Goal: Information Seeking & Learning: Check status

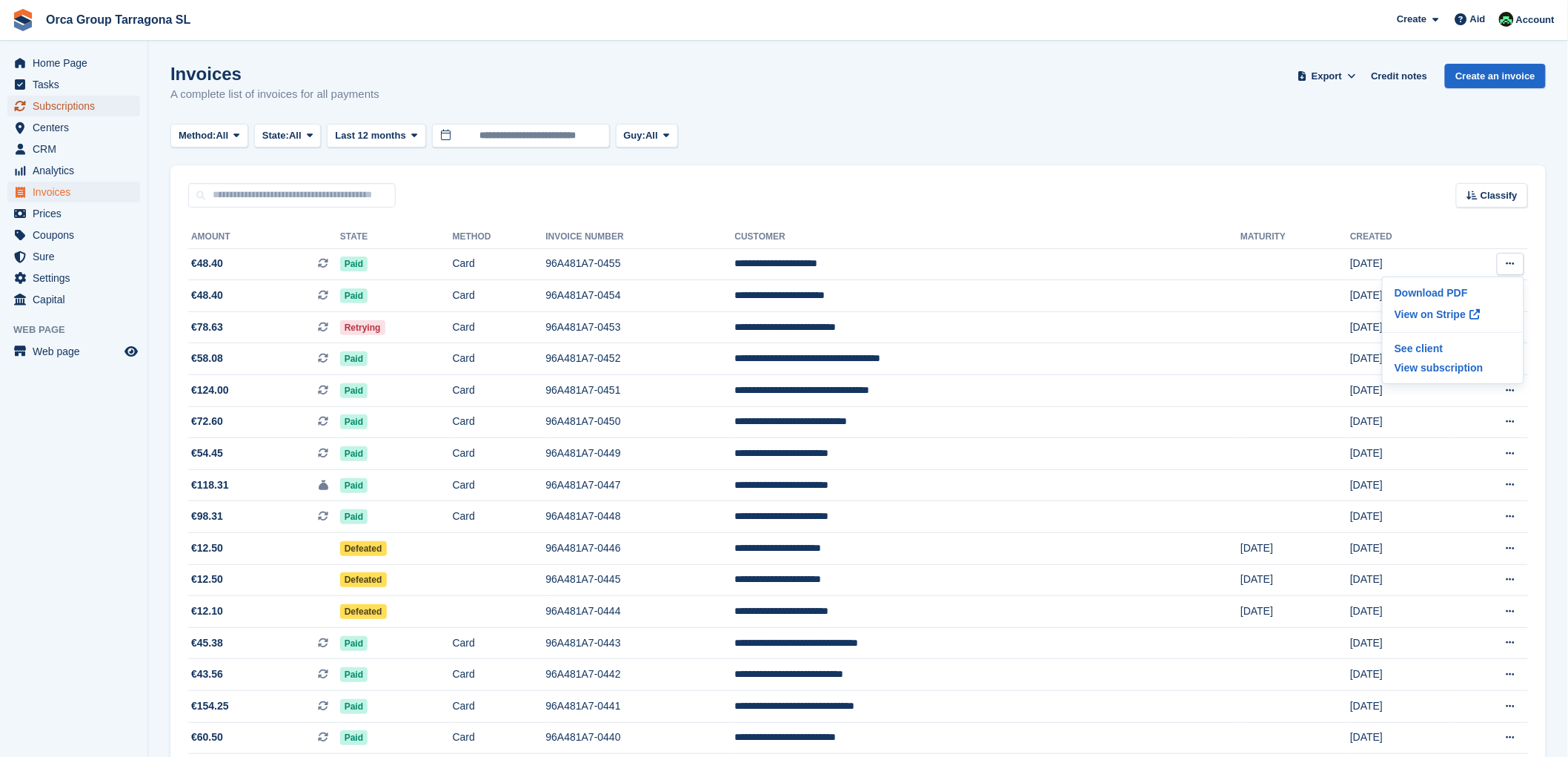
click at [79, 111] on font "Subscriptions" at bounding box center [63, 106] width 62 height 12
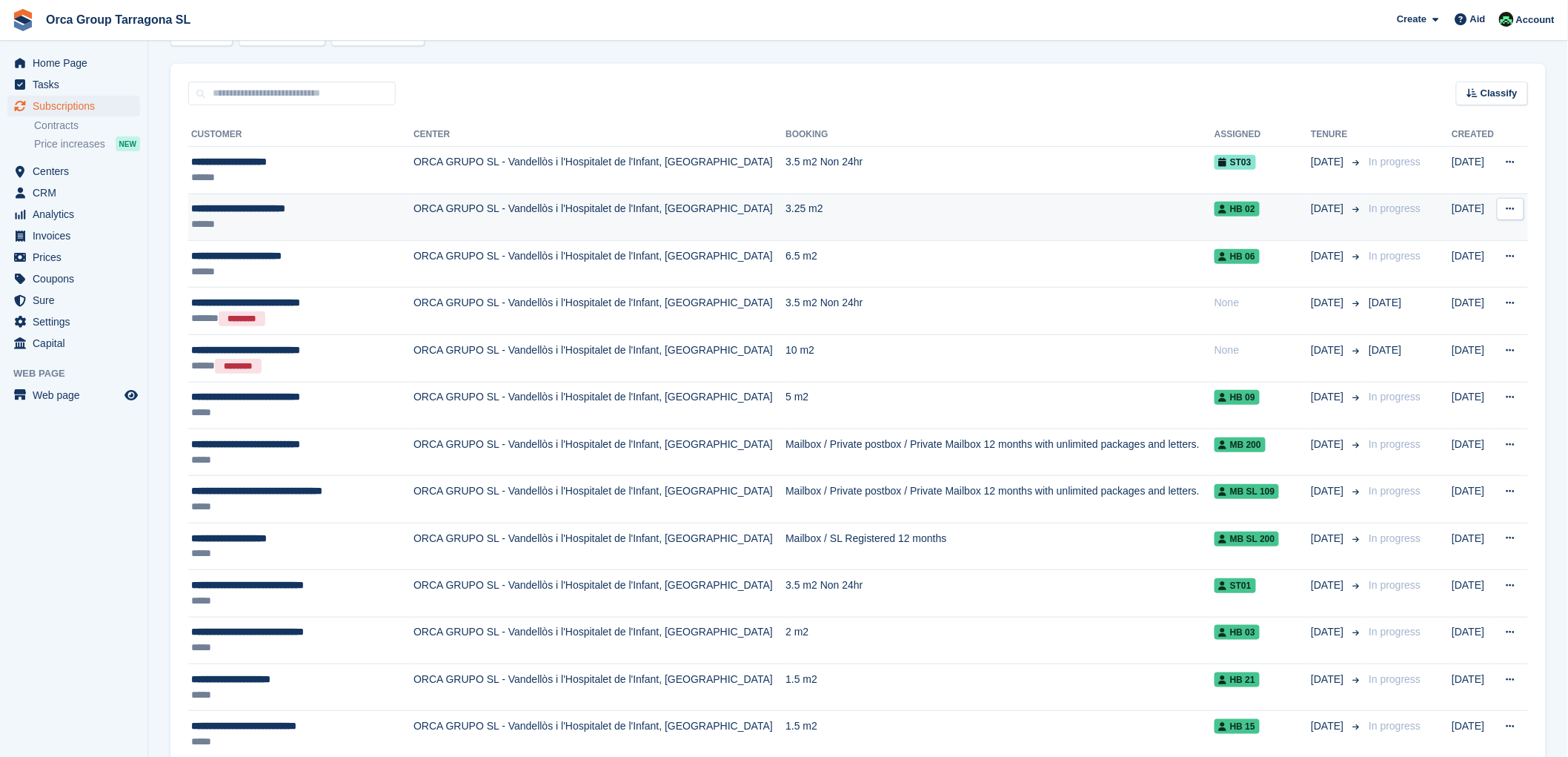
scroll to position [330, 0]
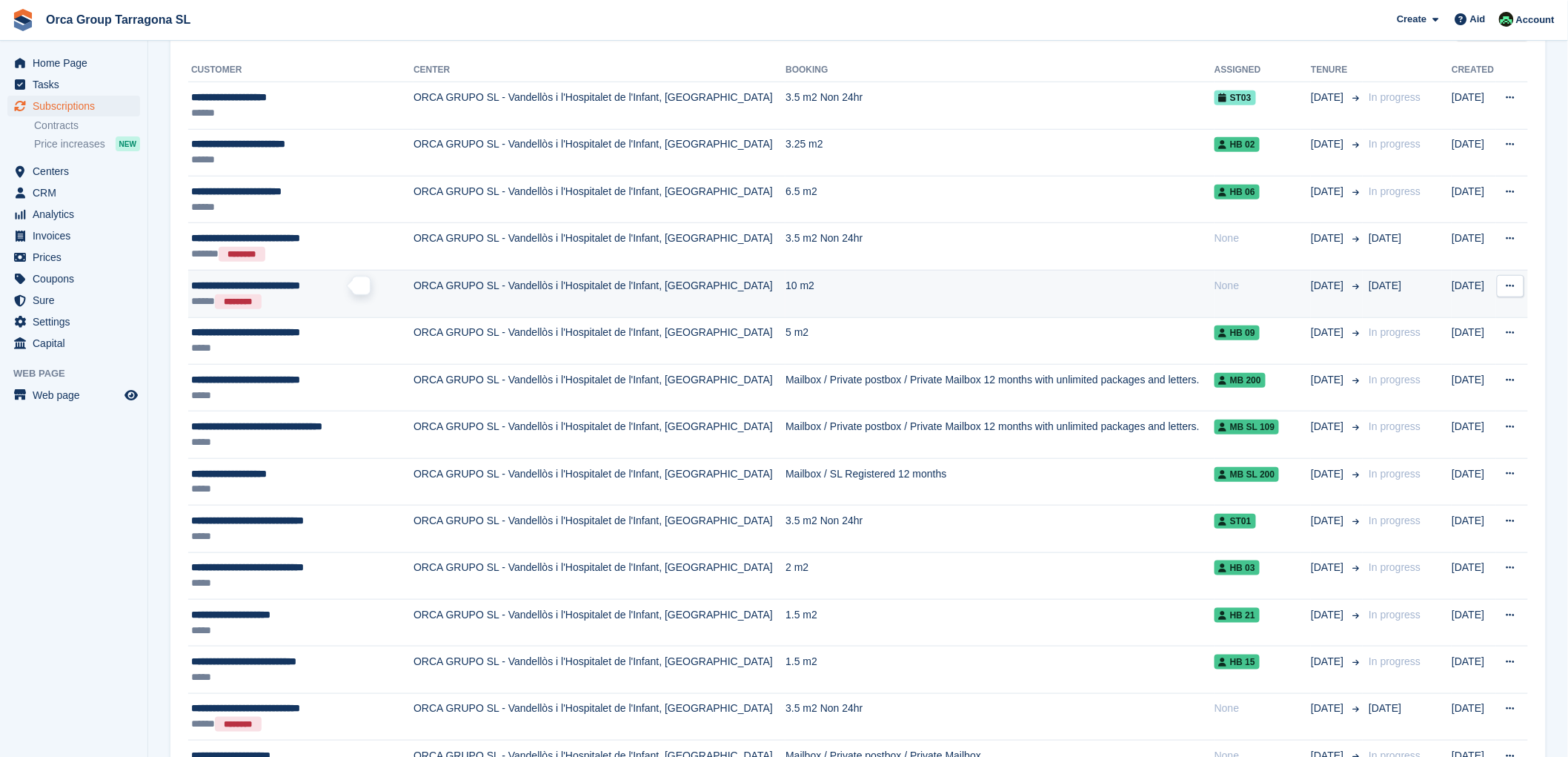
click at [300, 280] on font "**********" at bounding box center [245, 285] width 109 height 10
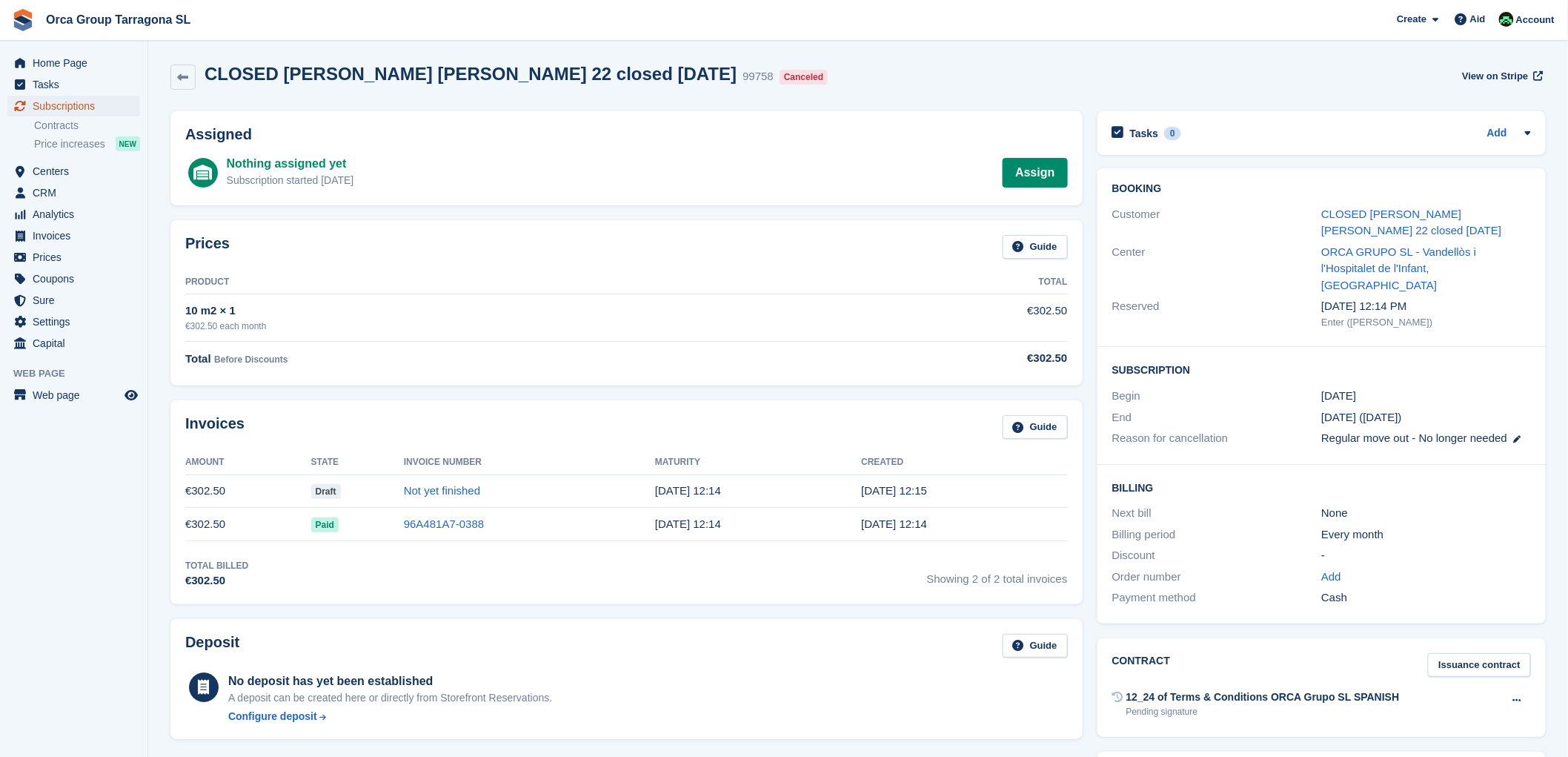
click at [102, 101] on span "Subscriptions" at bounding box center [77, 106] width 89 height 21
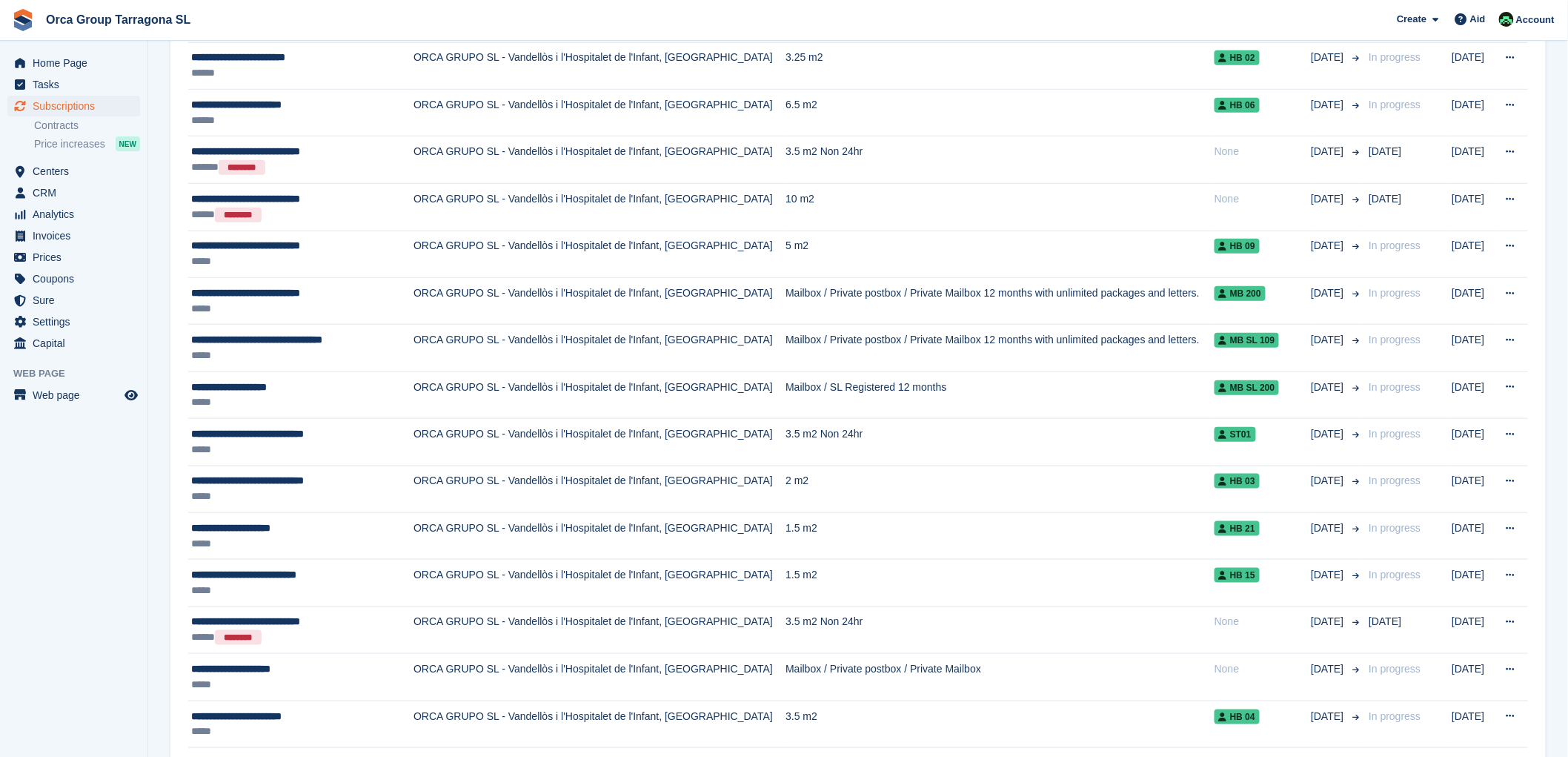
scroll to position [359, 0]
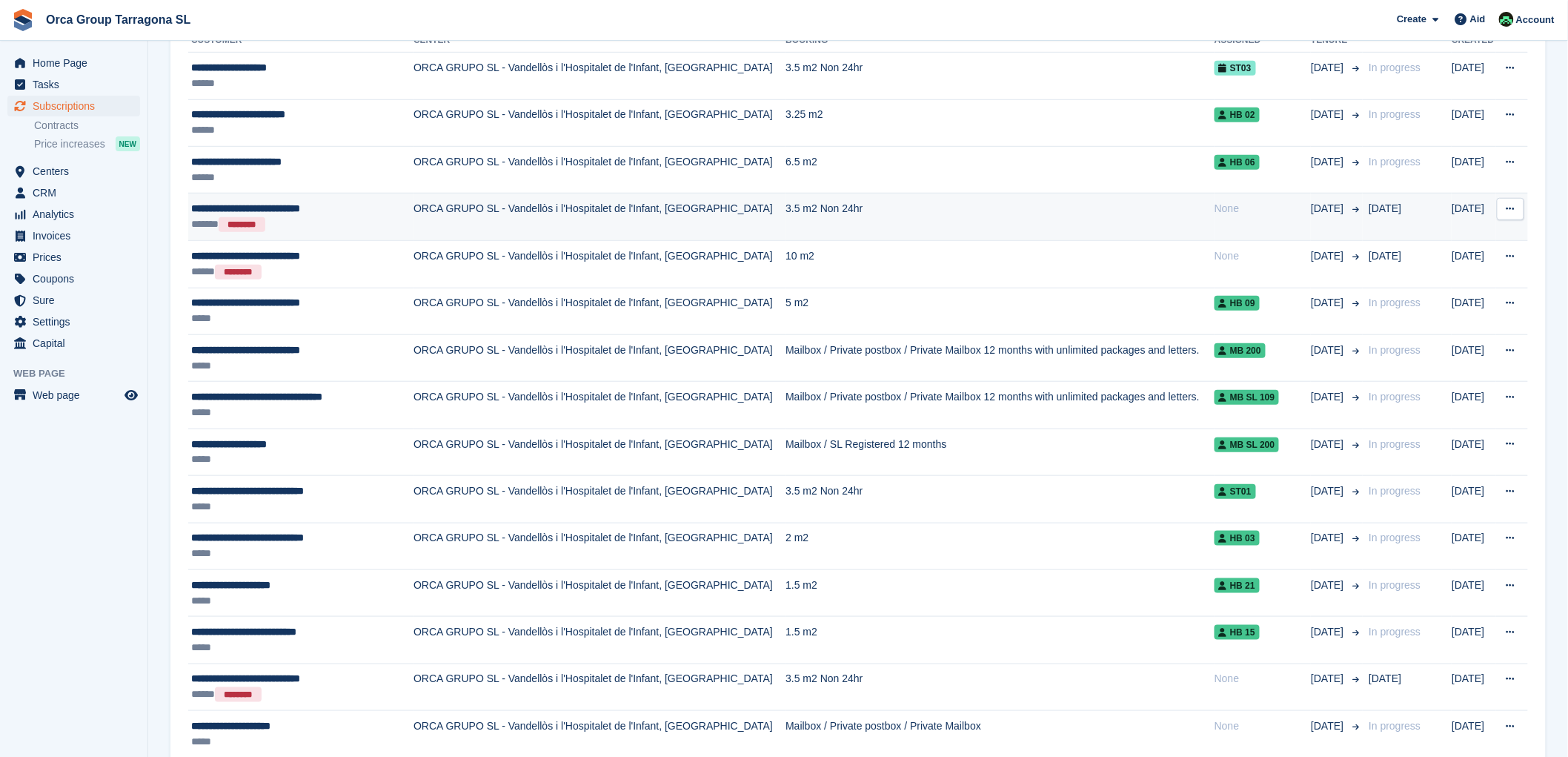
click at [286, 206] on font "**********" at bounding box center [245, 208] width 109 height 10
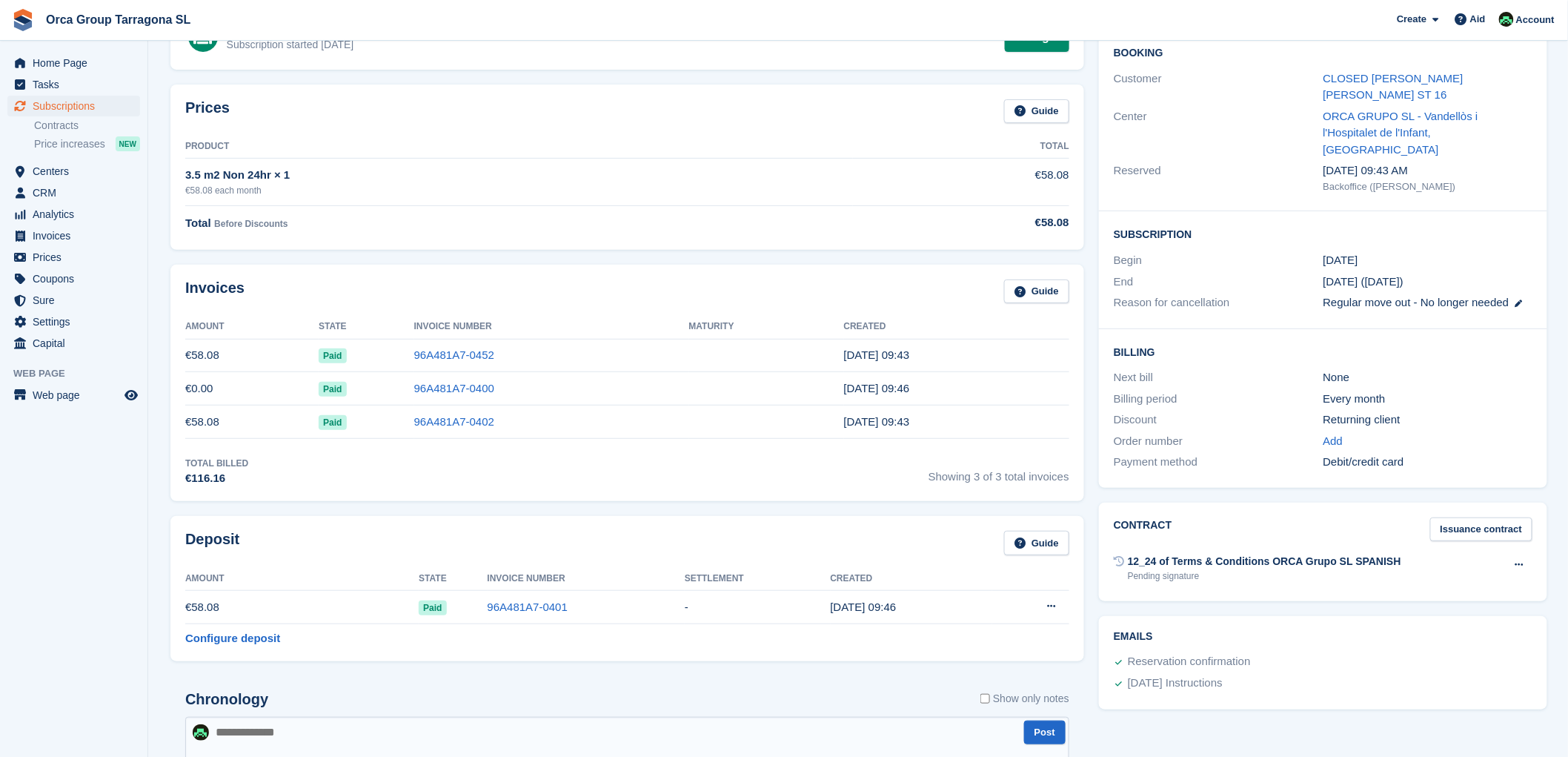
scroll to position [164, 0]
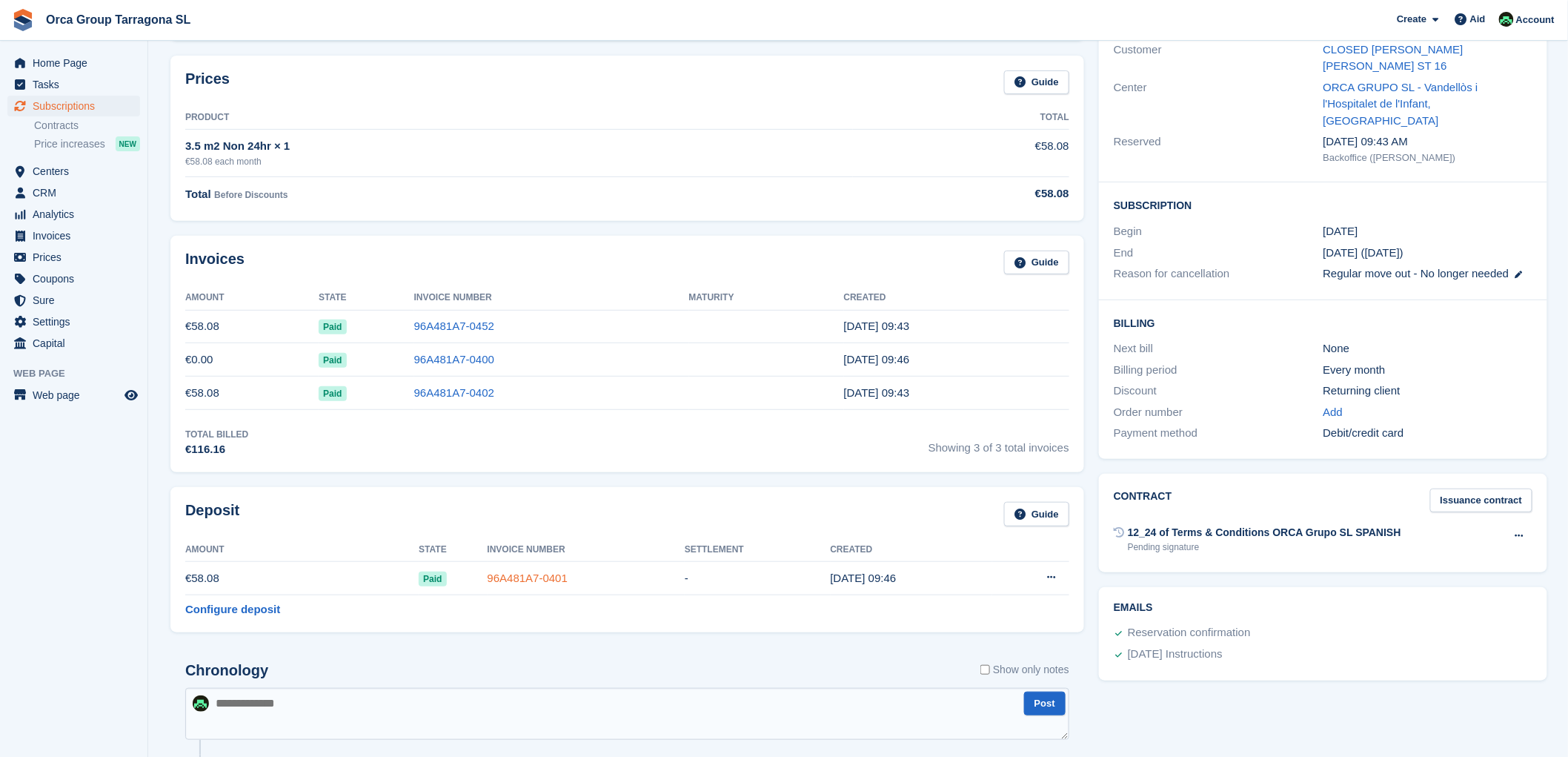
click at [521, 584] on font "96A481A7-0401" at bounding box center [527, 578] width 80 height 13
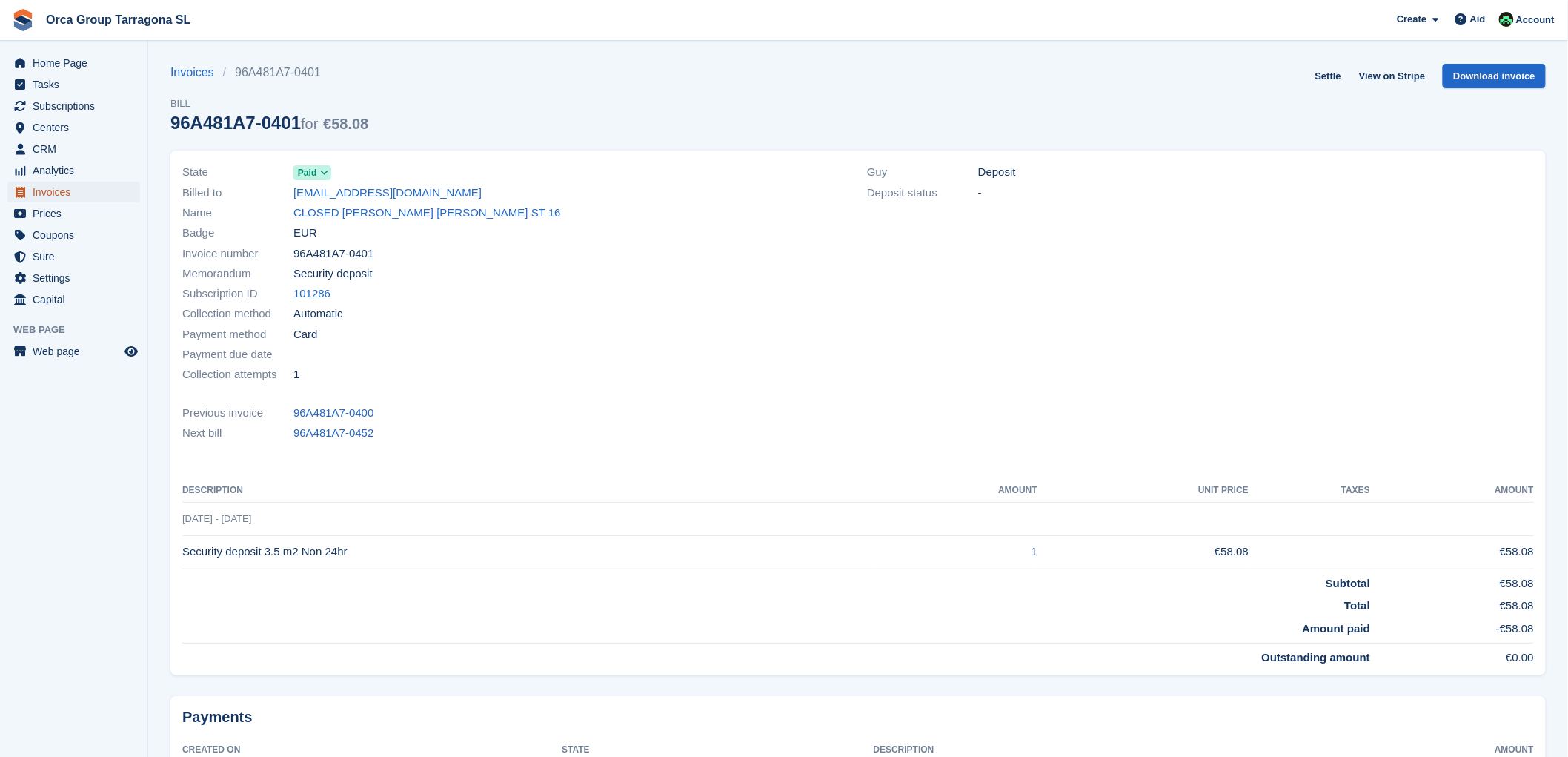
click at [49, 194] on font "Invoices" at bounding box center [51, 192] width 38 height 12
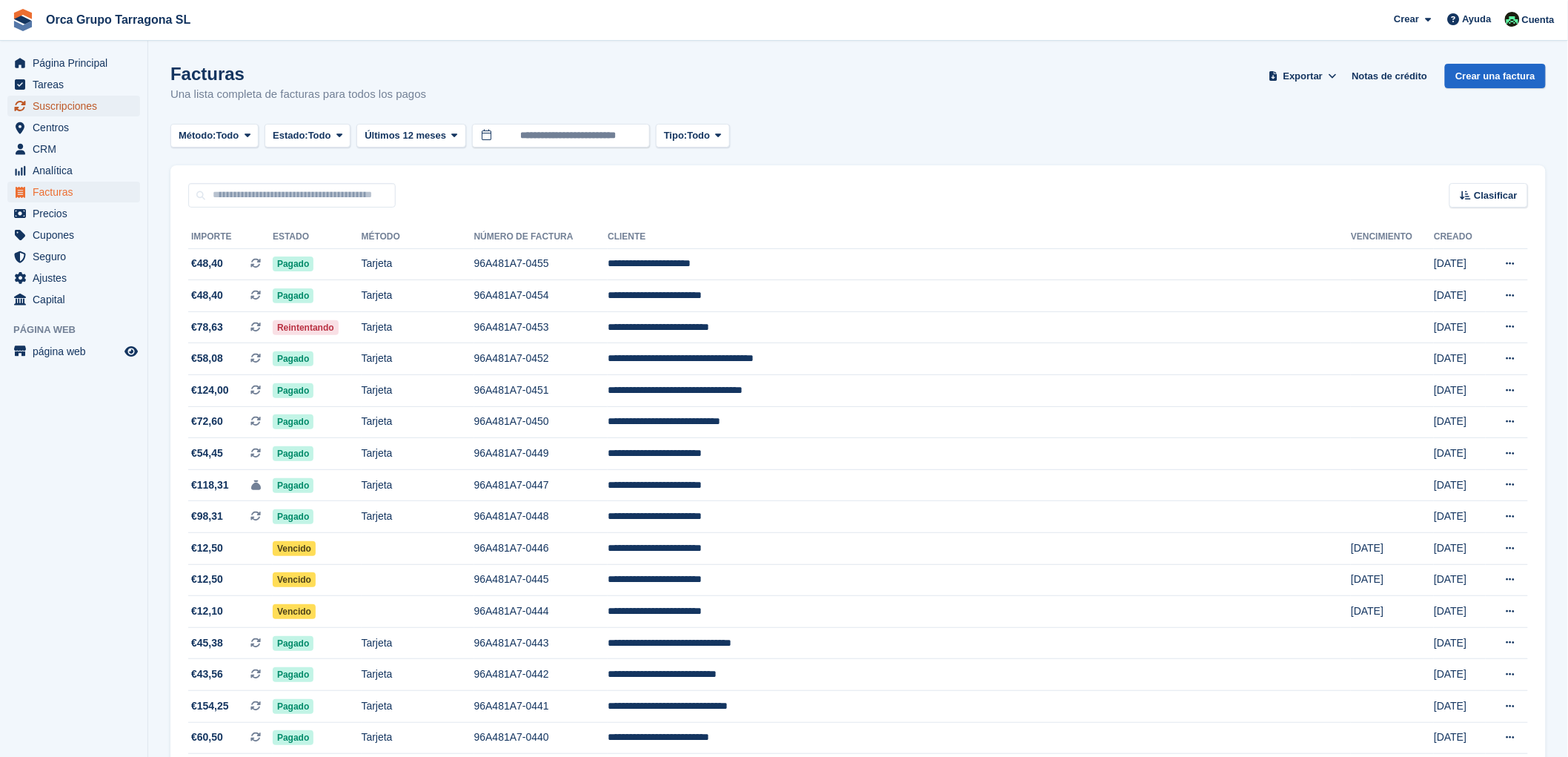
click at [84, 105] on span "Suscripciones" at bounding box center [77, 106] width 89 height 21
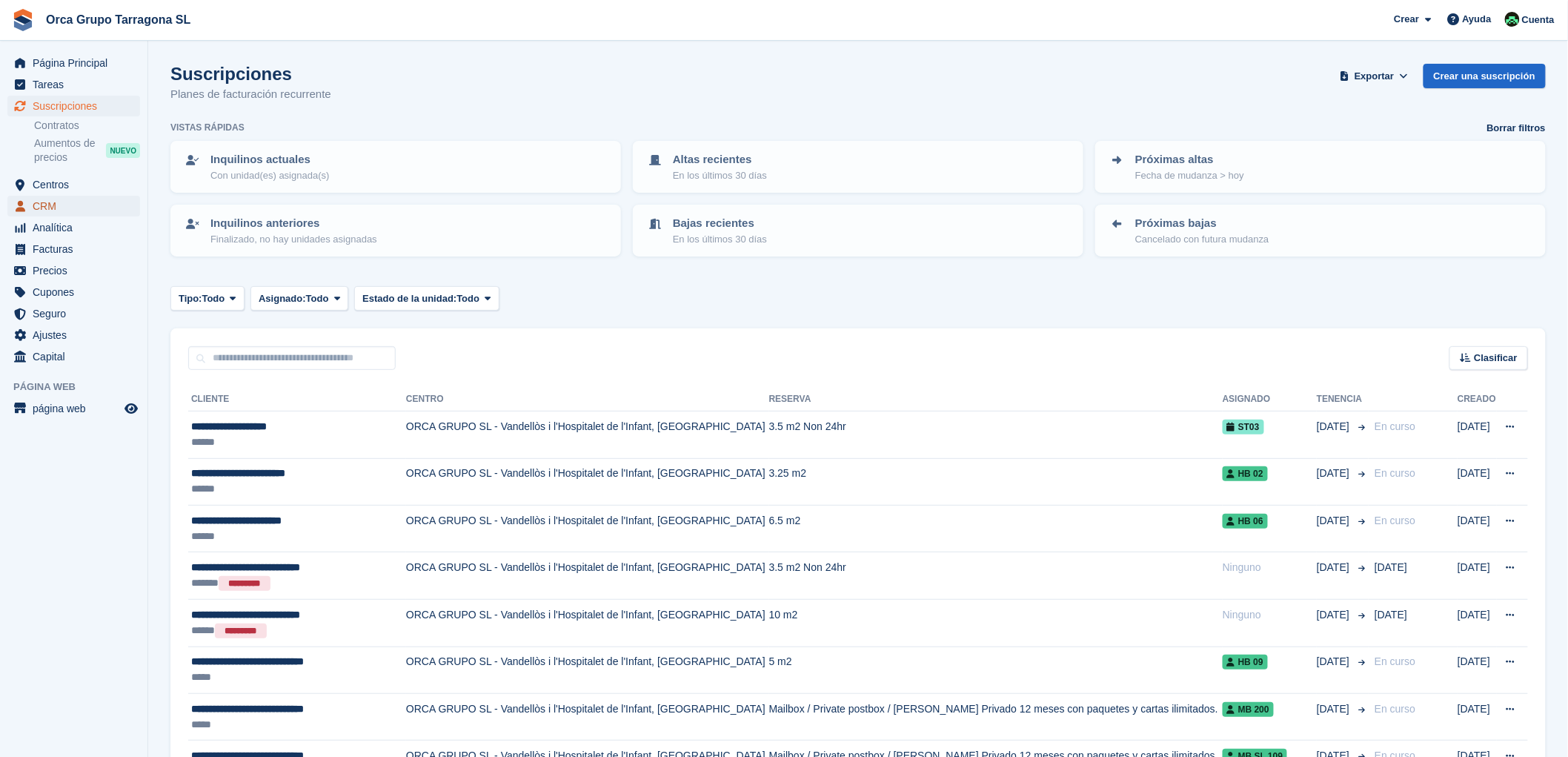
click at [78, 211] on span "CRM" at bounding box center [77, 206] width 89 height 21
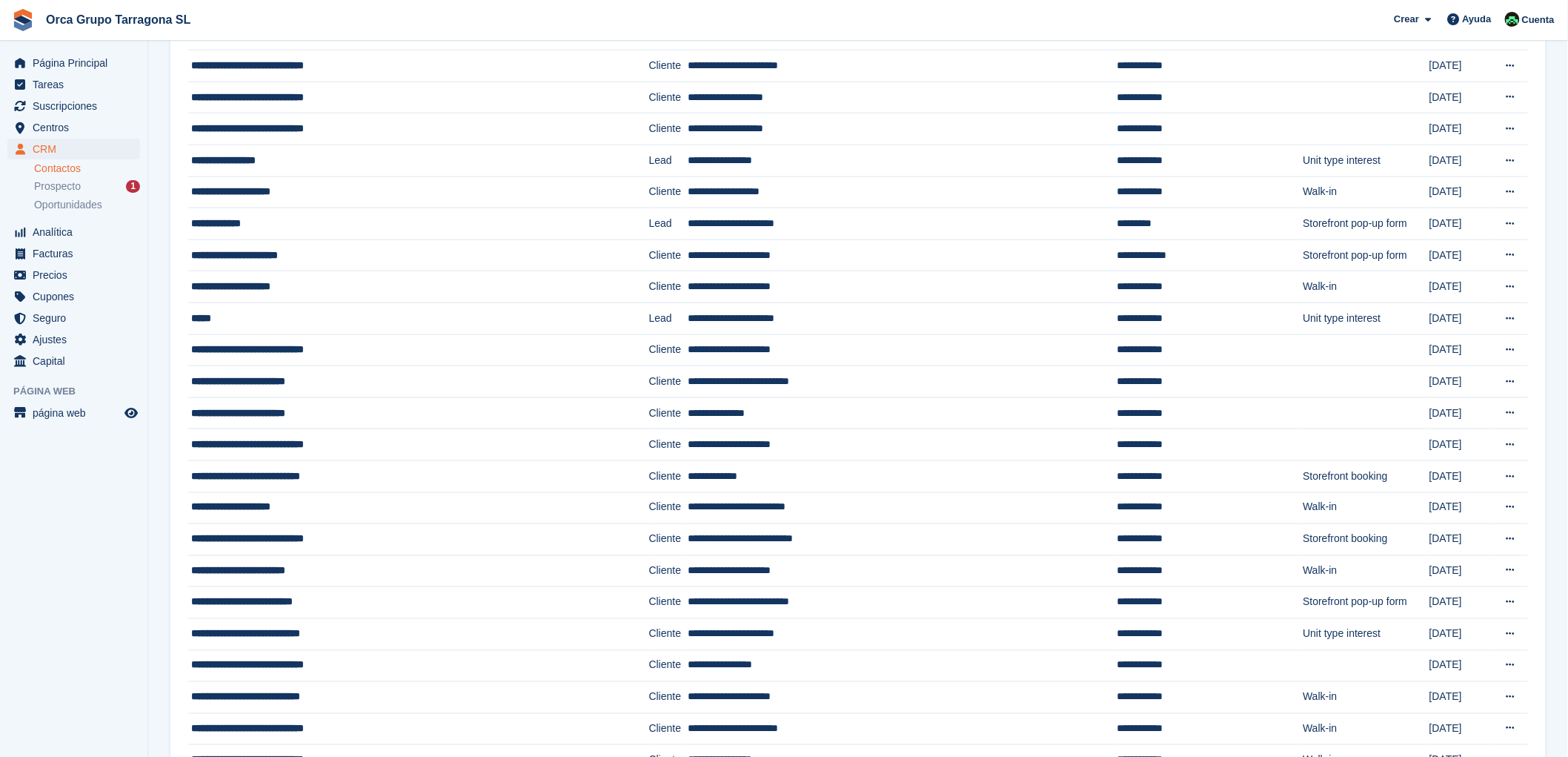
scroll to position [431, 0]
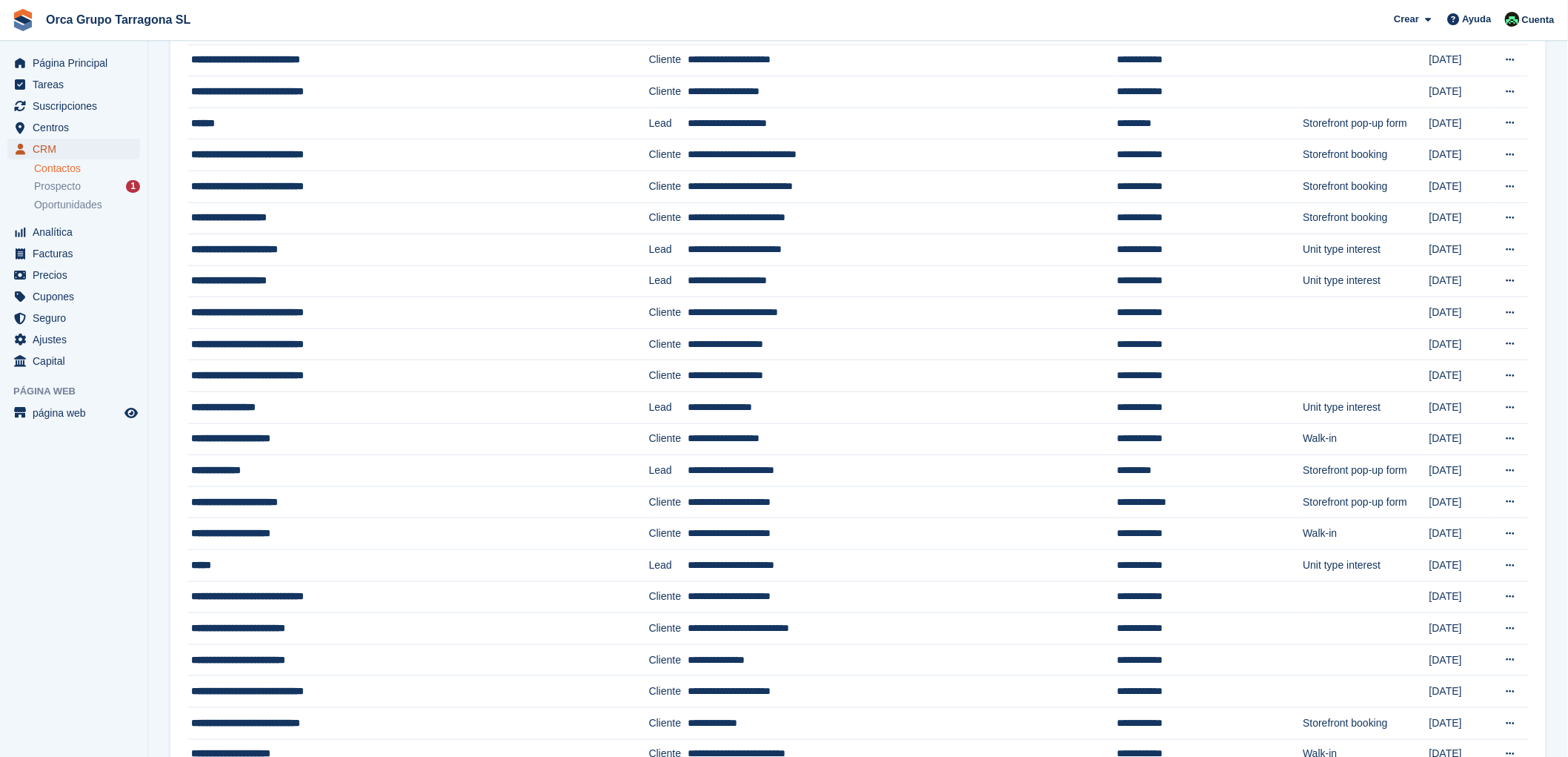
click at [81, 149] on span "CRM" at bounding box center [77, 148] width 89 height 21
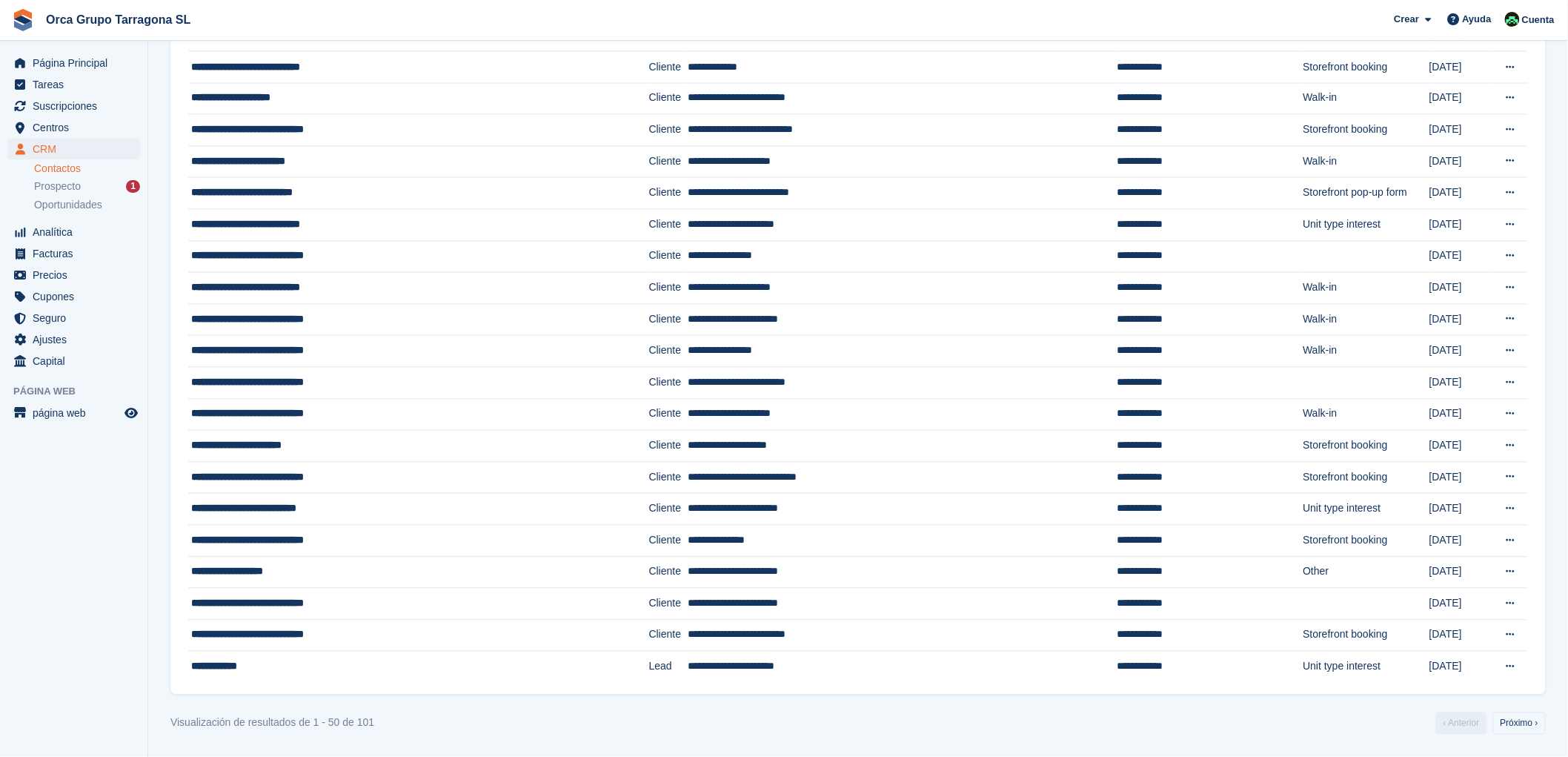
scroll to position [1090, 0]
click at [1526, 722] on link "Próximo ›" at bounding box center [1520, 723] width 52 height 22
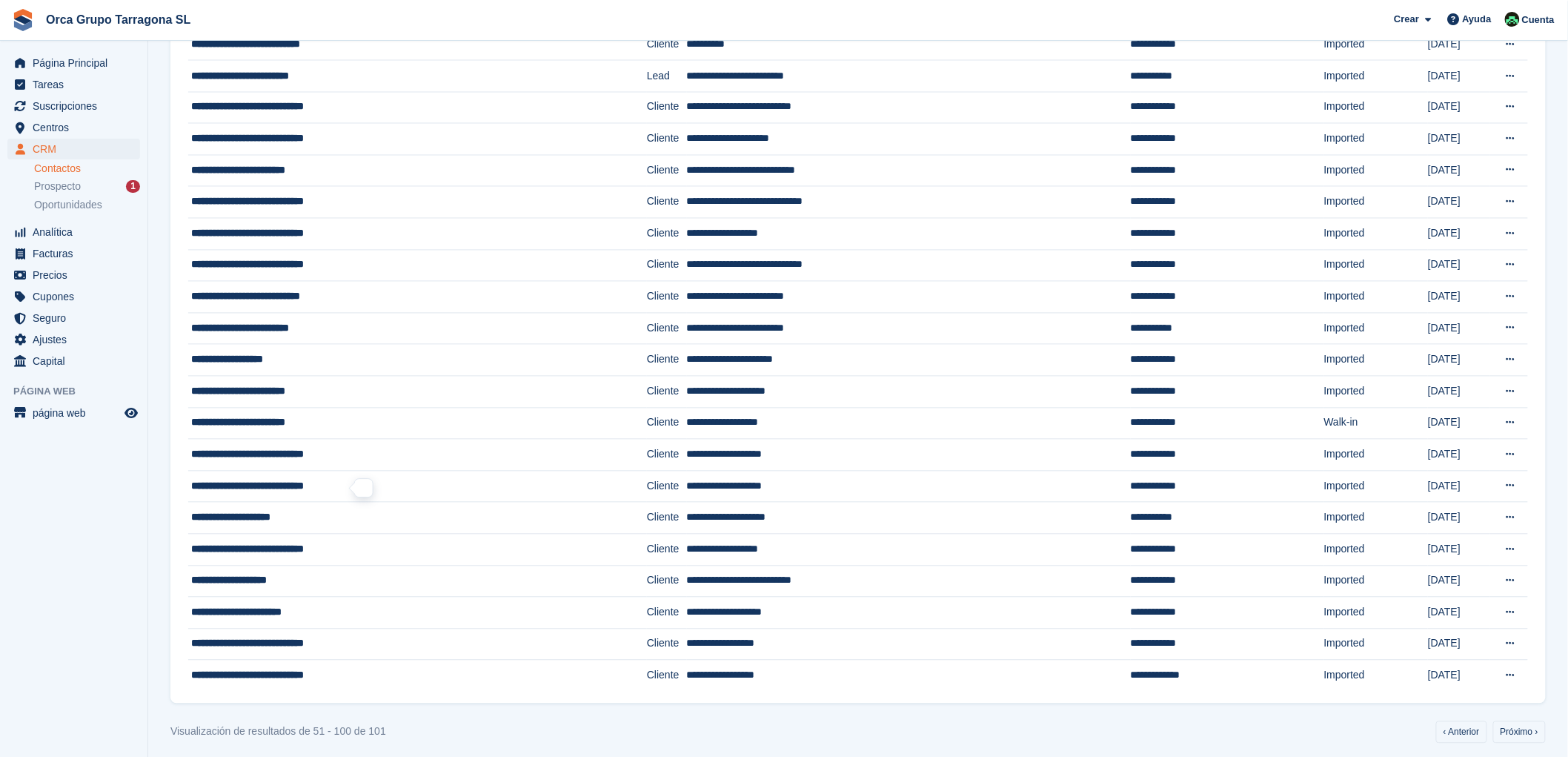
scroll to position [1090, 0]
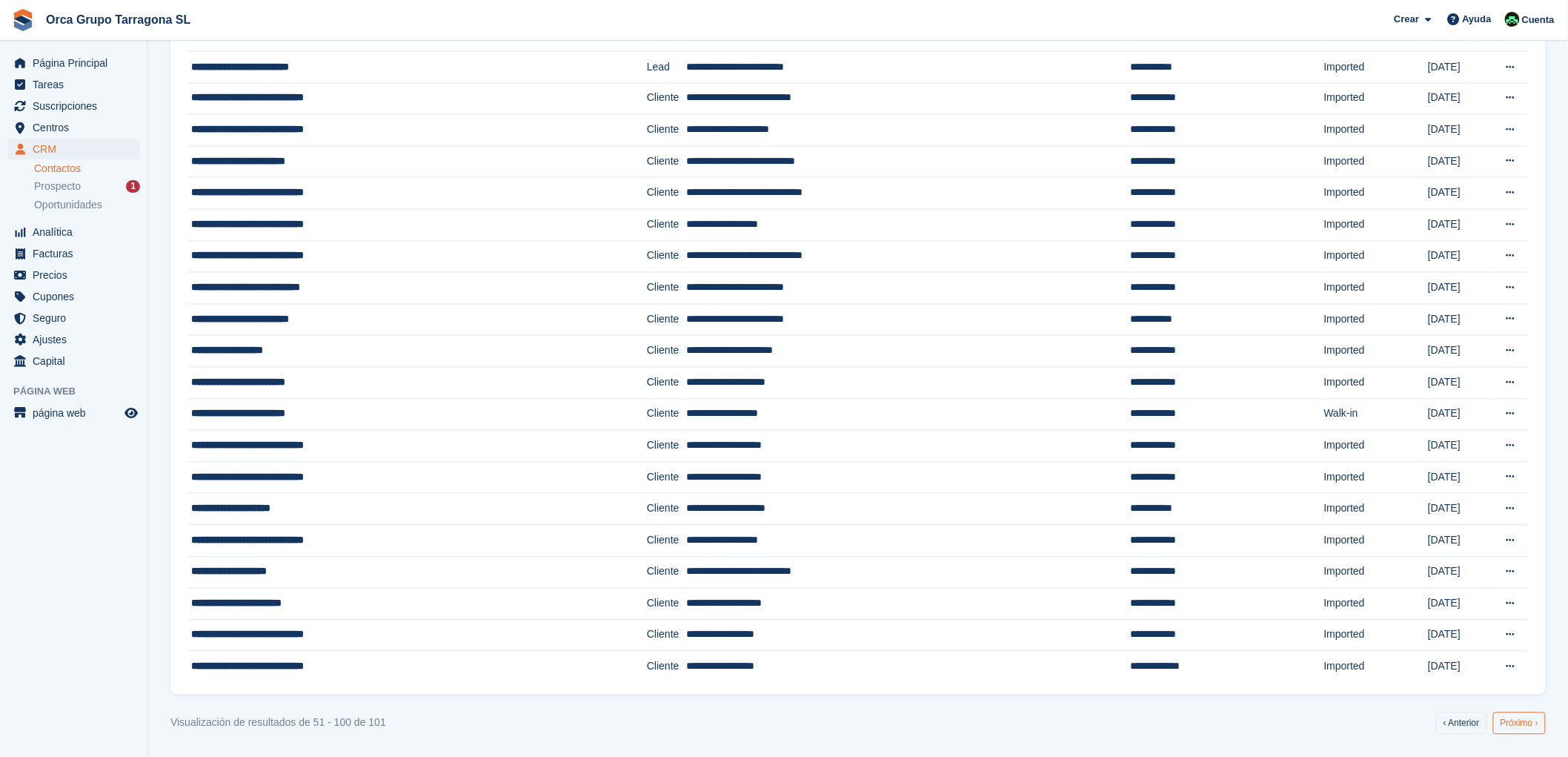
click at [1522, 730] on link "Próximo ›" at bounding box center [1520, 723] width 52 height 22
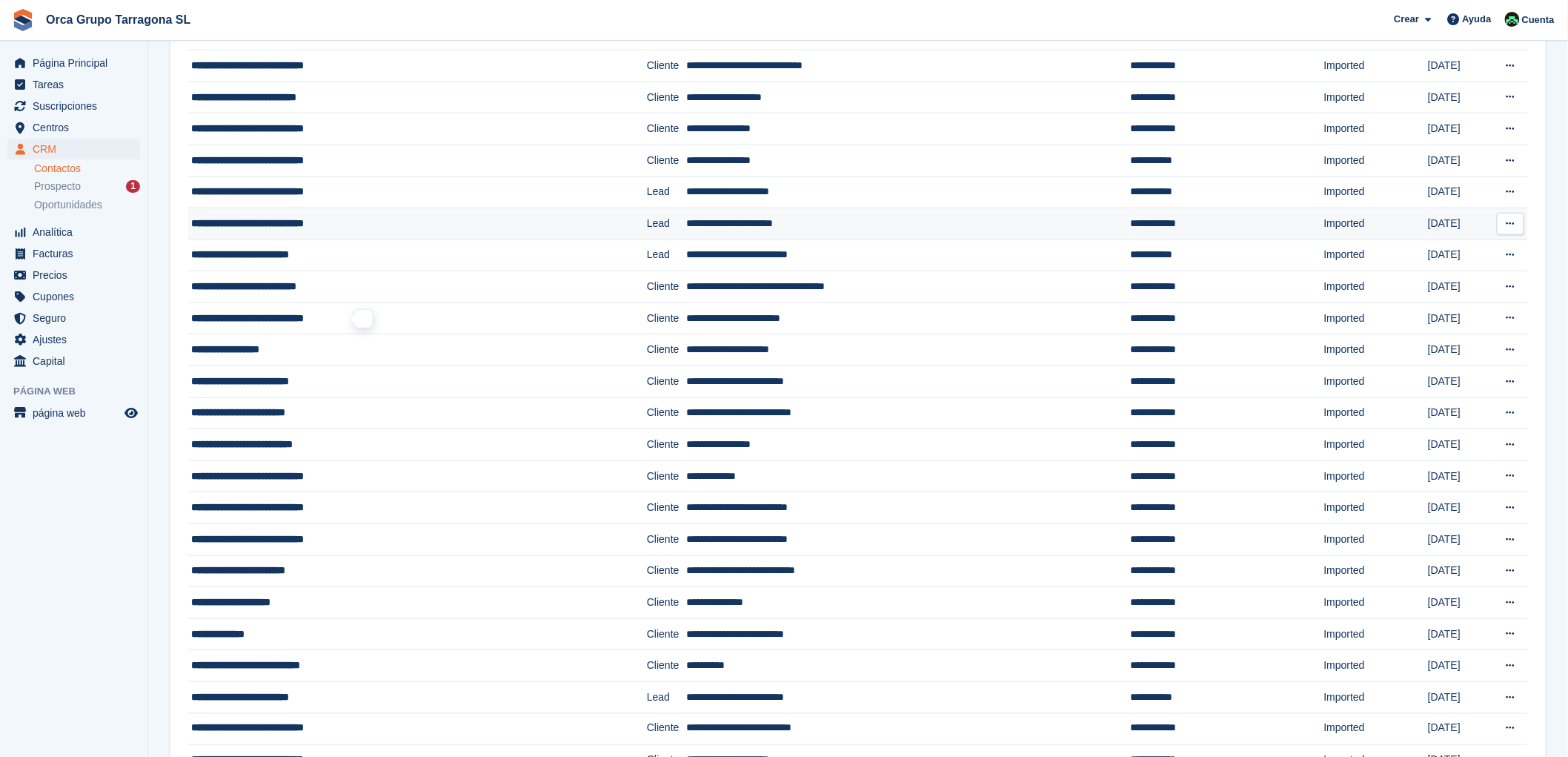
scroll to position [431, 0]
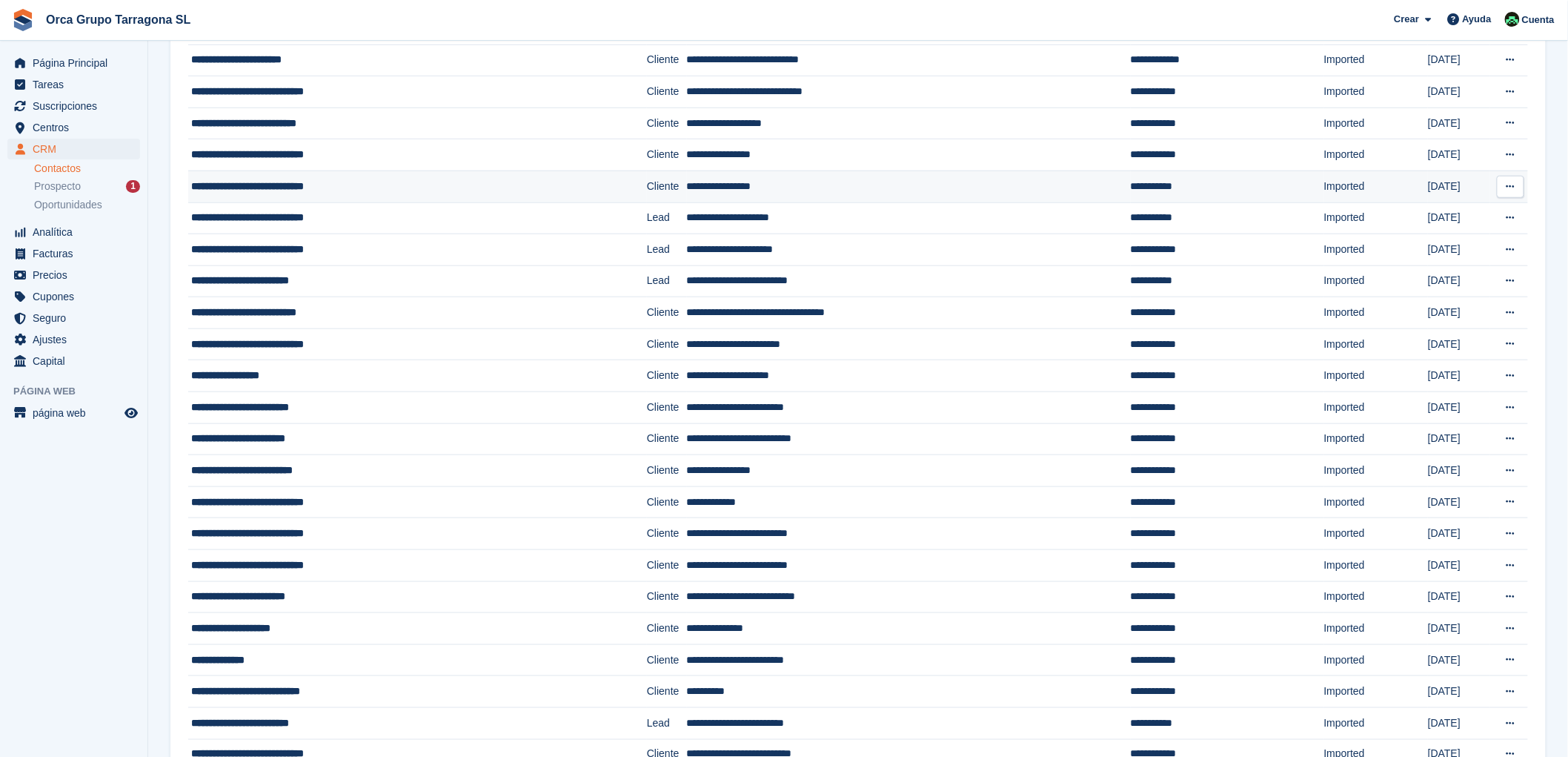
click at [225, 190] on div "**********" at bounding box center [376, 187] width 371 height 16
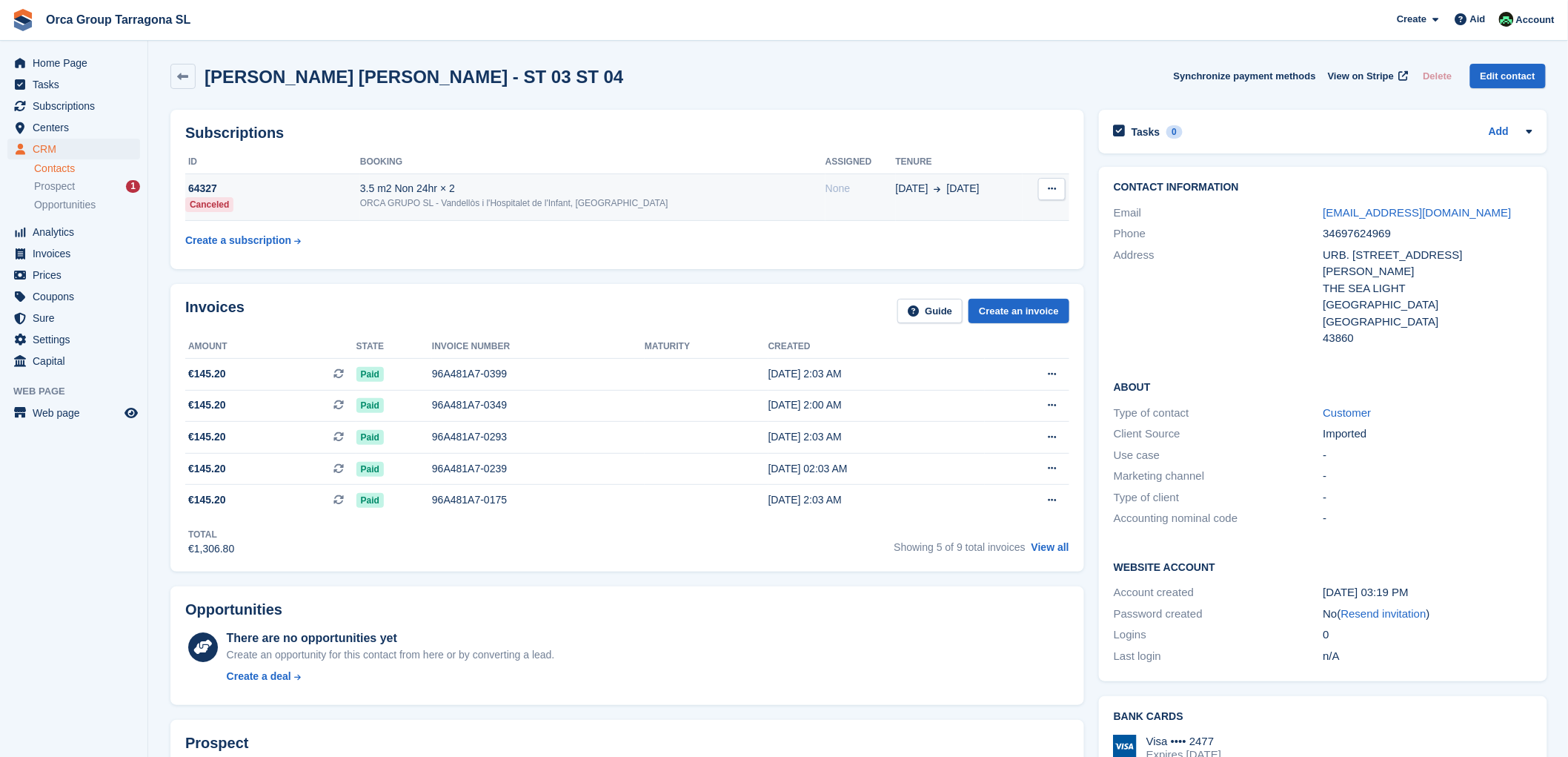
click at [1044, 186] on button at bounding box center [1053, 189] width 28 height 22
click at [203, 194] on font "64327" at bounding box center [202, 188] width 29 height 12
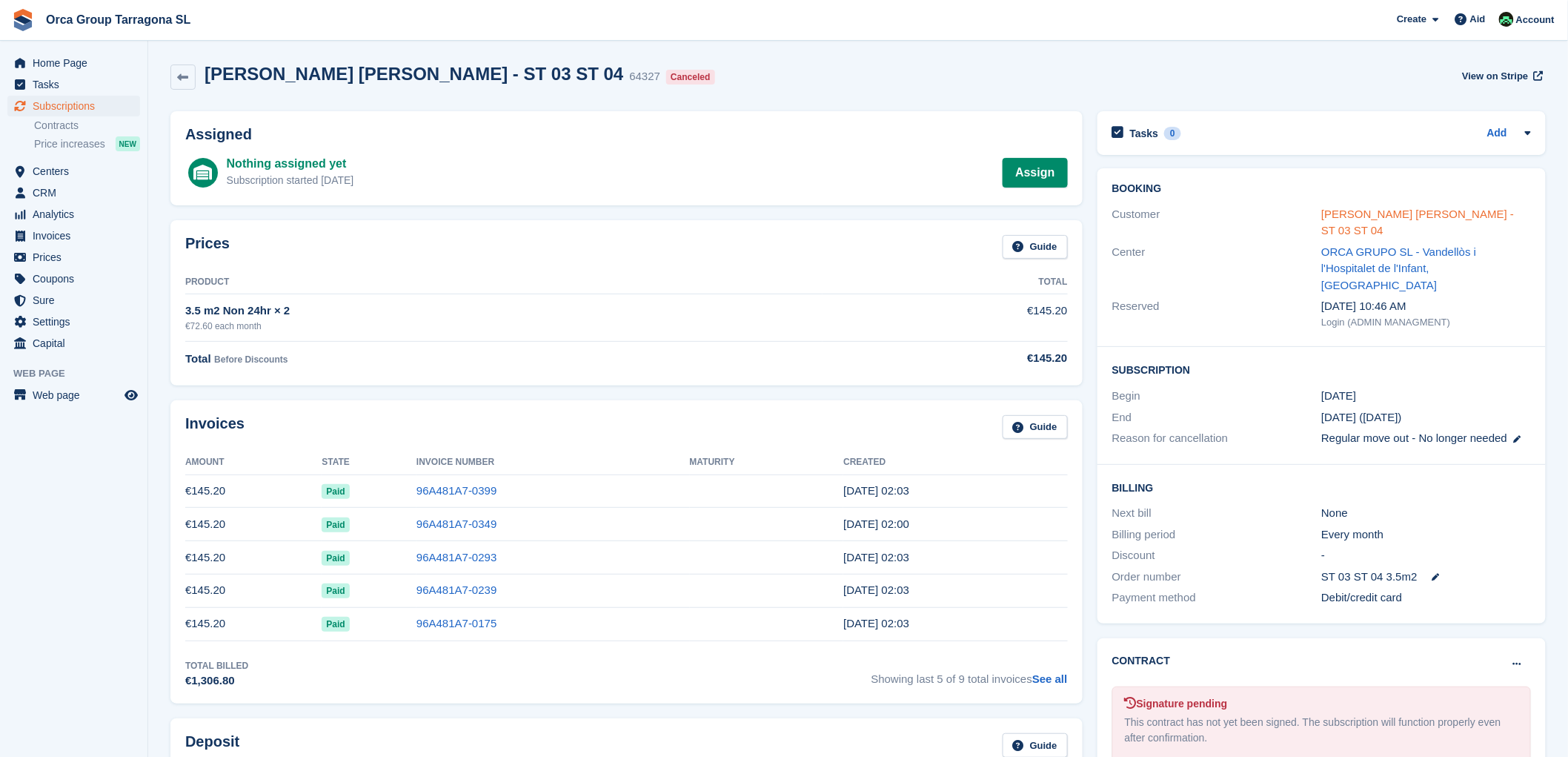
click at [1340, 217] on font "[PERSON_NAME] [PERSON_NAME] - ST 03 ST 04" at bounding box center [1418, 223] width 193 height 30
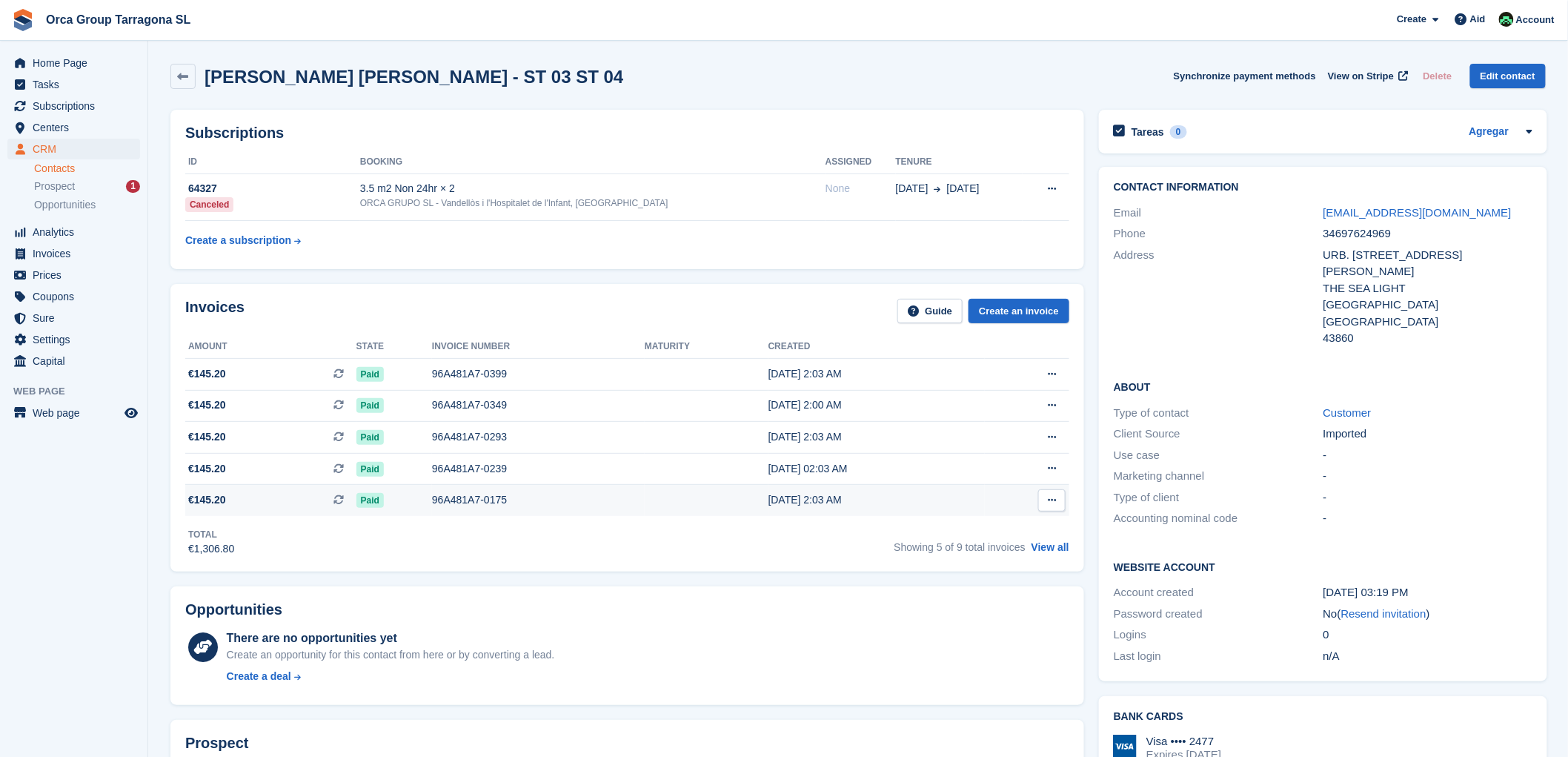
click at [371, 499] on font "Paid" at bounding box center [370, 500] width 19 height 10
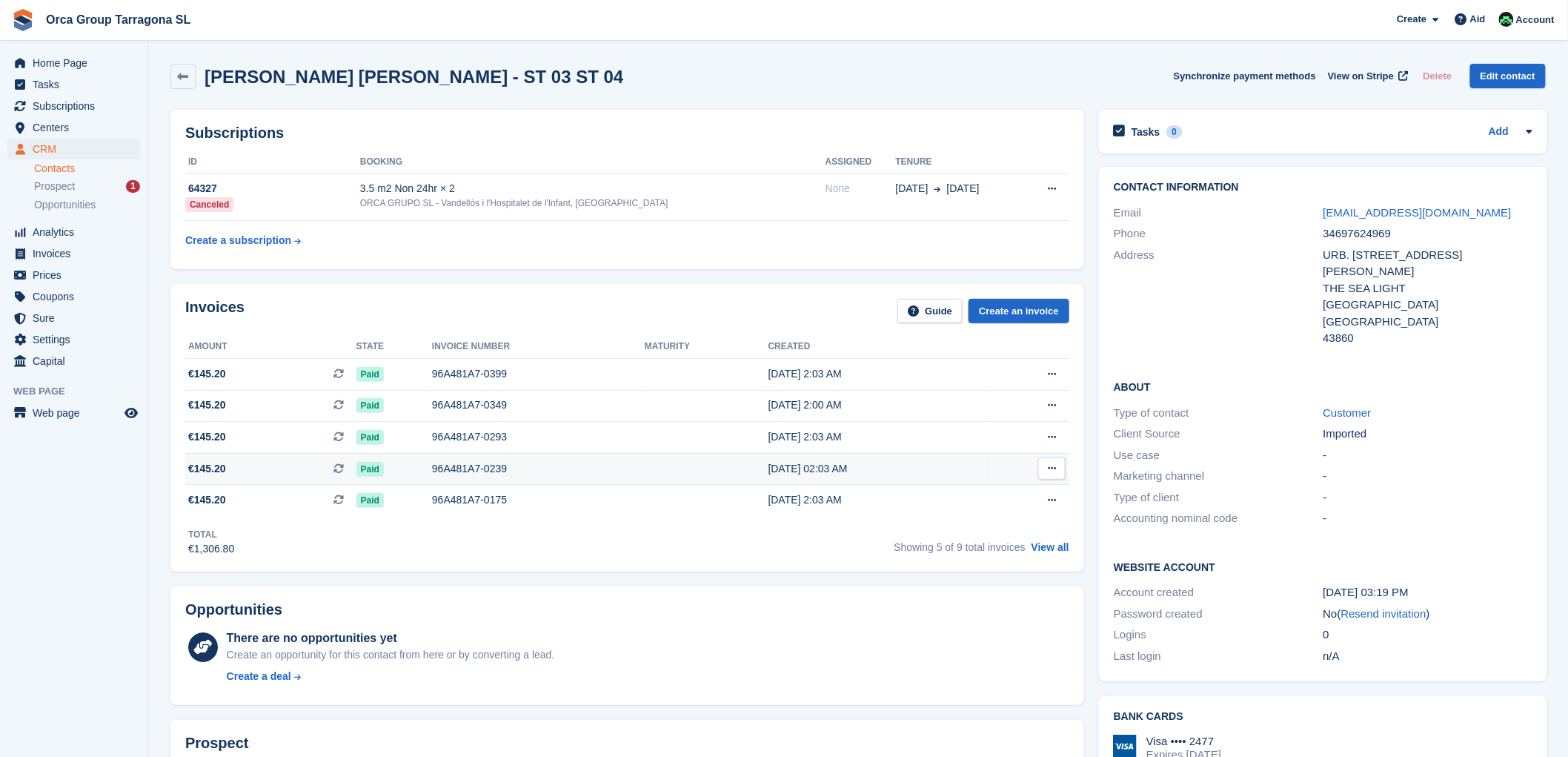
click at [374, 468] on span "Paid" at bounding box center [370, 469] width 28 height 15
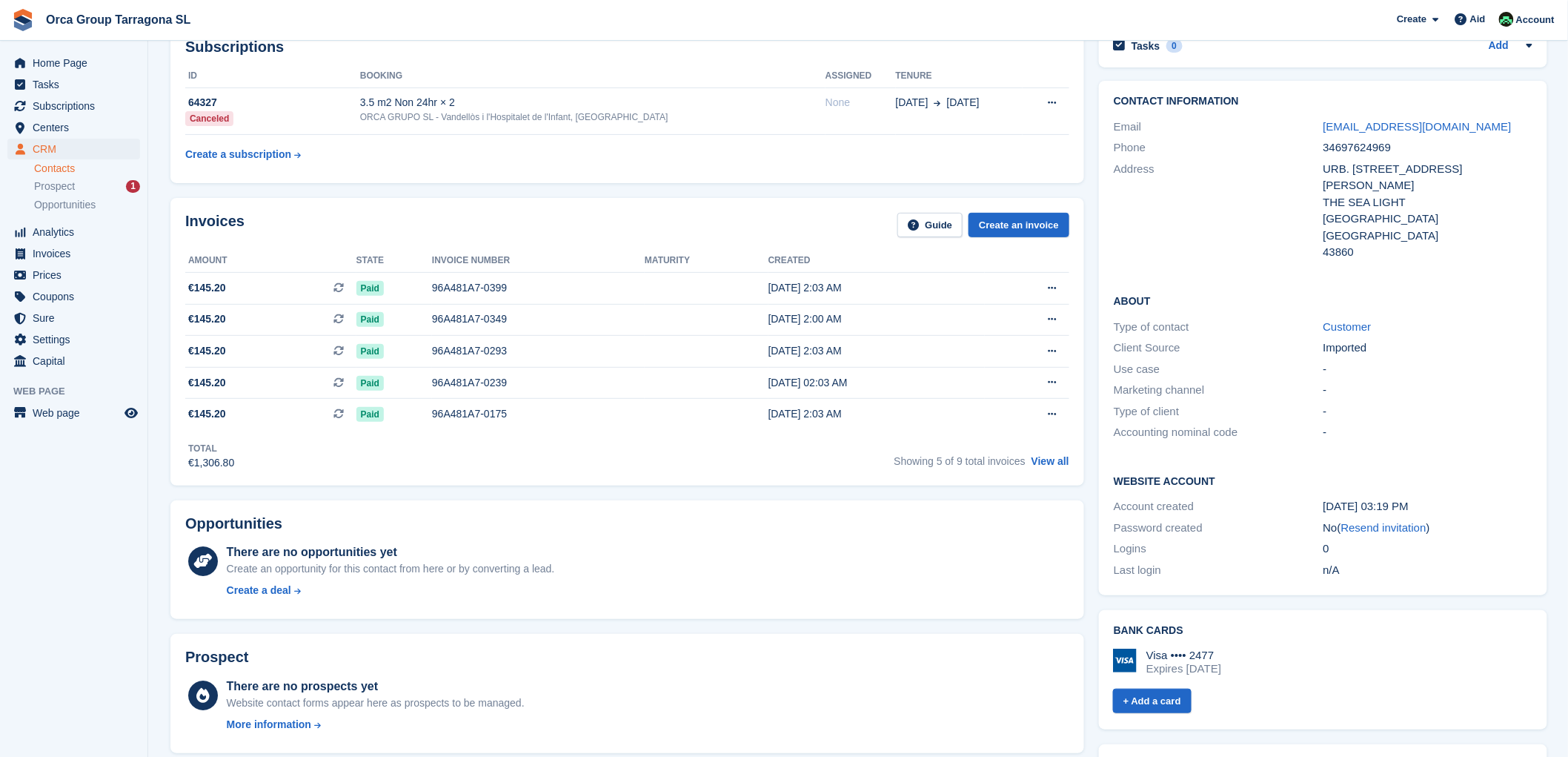
scroll to position [74, 0]
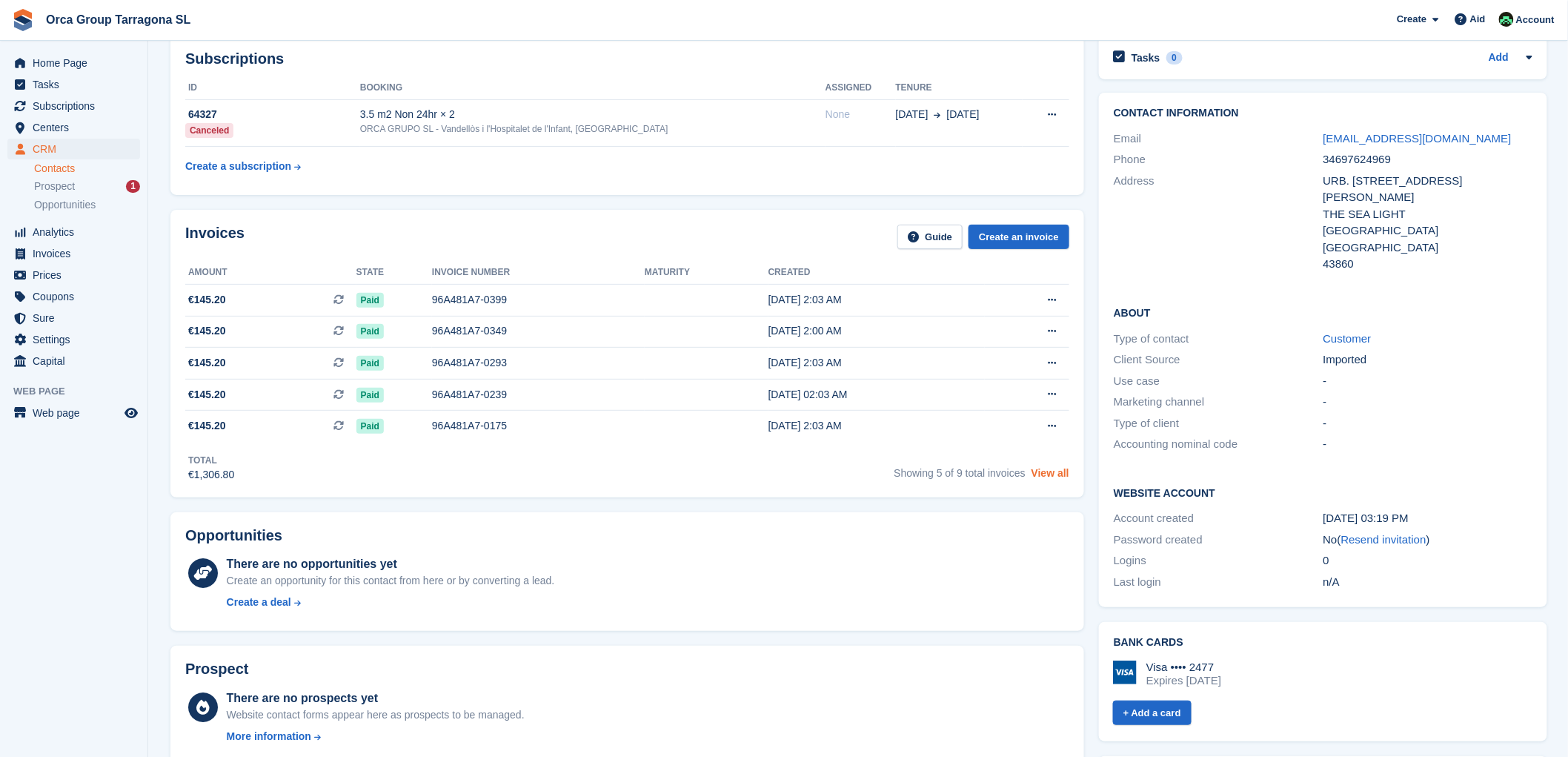
click at [1064, 474] on font "View all" at bounding box center [1051, 473] width 38 height 12
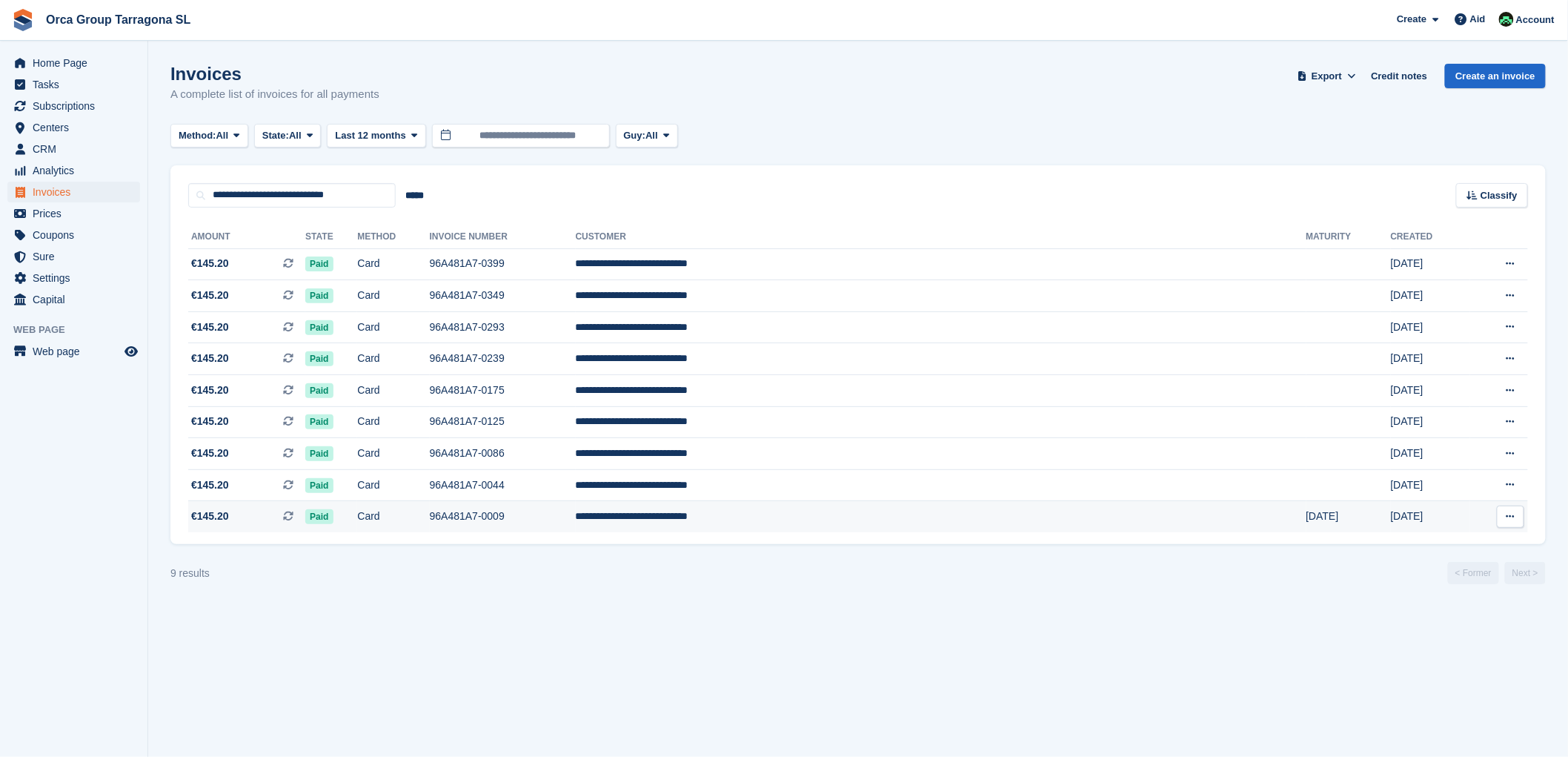
click at [505, 521] on font "96A481A7-0009" at bounding box center [468, 516] width 75 height 12
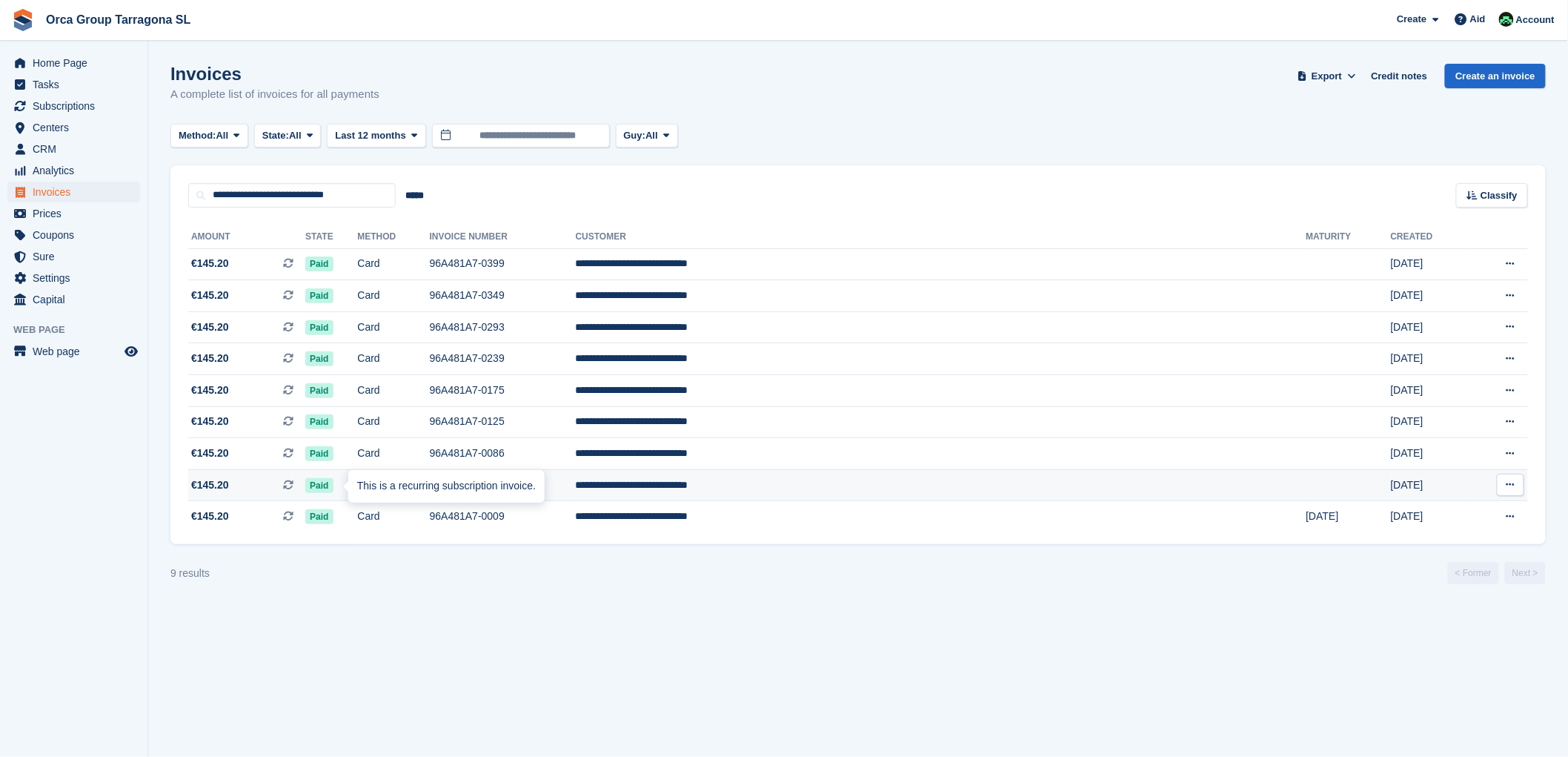
click at [372, 485] on font "This is a recurring subscription invoice." at bounding box center [446, 486] width 179 height 12
